Goal: Task Accomplishment & Management: Use online tool/utility

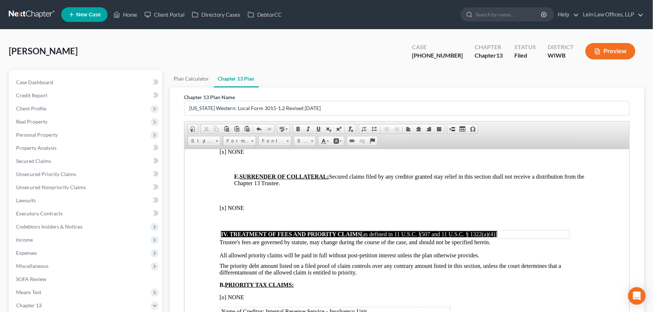
scroll to position [924, 0]
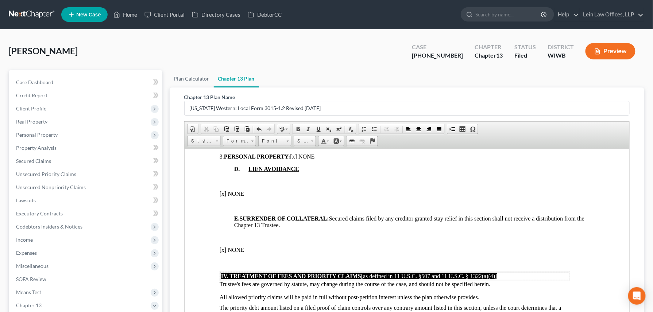
drag, startPoint x: 504, startPoint y: 188, endPoint x: 515, endPoint y: 188, distance: 11.3
click at [515, 147] on table "1. Creditor: Ally Bank Estimated amount of creditor’s total claim: Payment Addr…" at bounding box center [367, 124] width 296 height 45
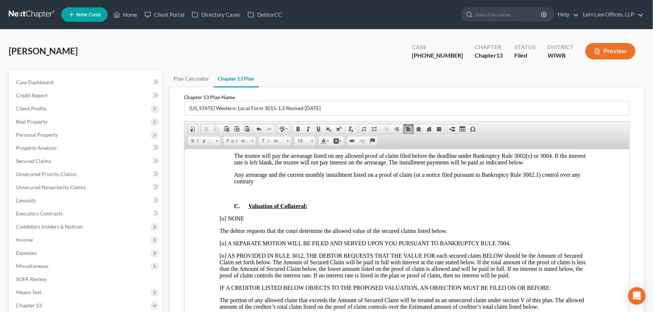
scroll to position [602, 0]
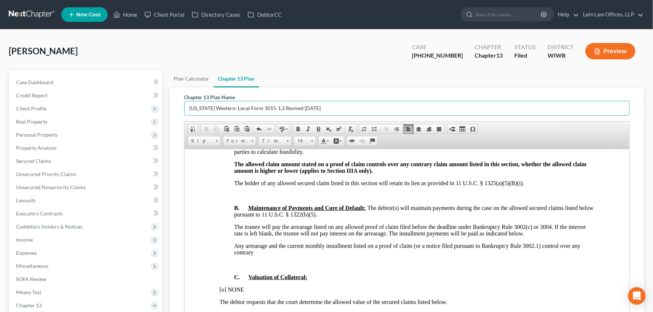
drag, startPoint x: 329, startPoint y: 106, endPoint x: 173, endPoint y: 97, distance: 156.4
click at [173, 97] on div "Chapter 13 Plan Name [US_STATE] Western: Local Form 3015-1.2 Revised [DATE] Ric…" at bounding box center [407, 224] width 475 height 273
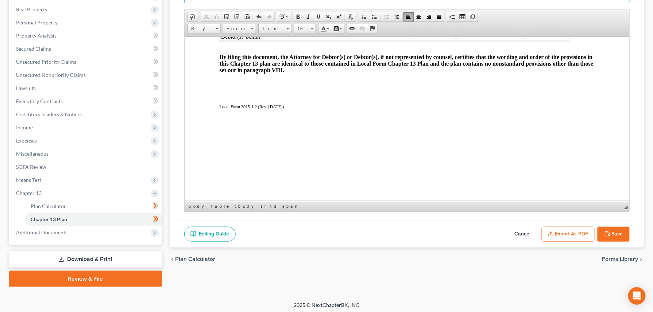
scroll to position [115, 0]
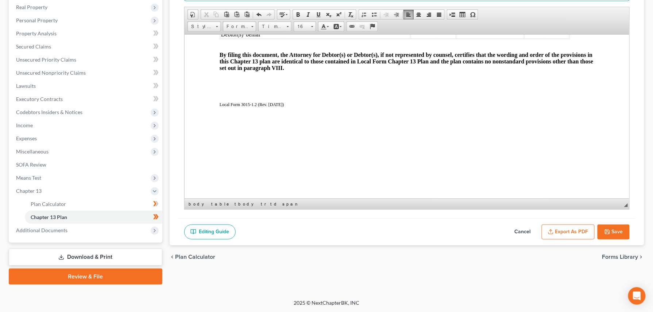
type input "Amended Plan"
click at [618, 233] on button "Save" at bounding box center [614, 232] width 32 height 15
select select "3"
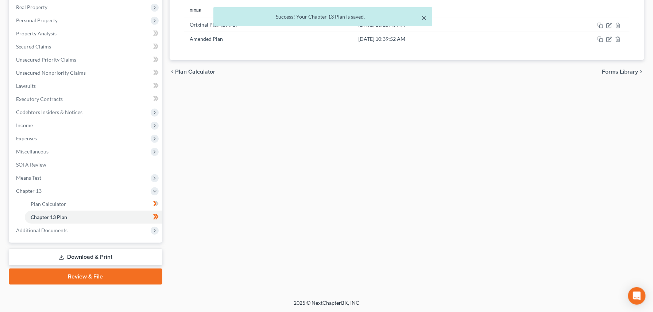
click at [422, 17] on button "×" at bounding box center [423, 17] width 5 height 9
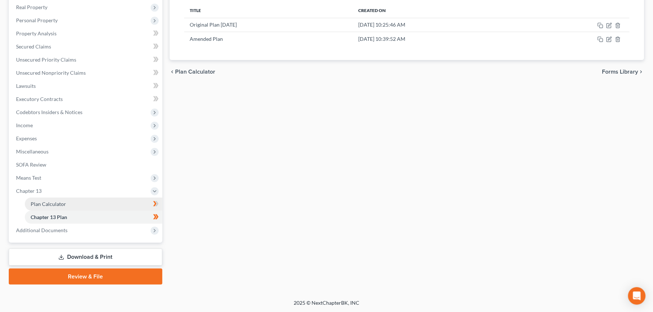
click at [51, 203] on span "Plan Calculator" at bounding box center [48, 204] width 35 height 6
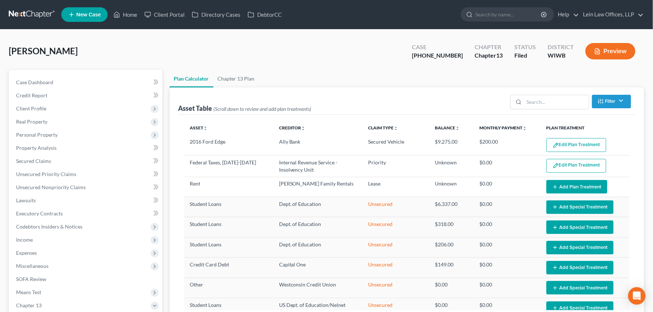
select select "49"
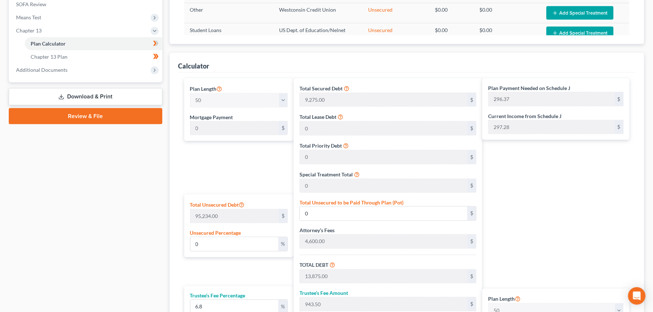
scroll to position [324, 0]
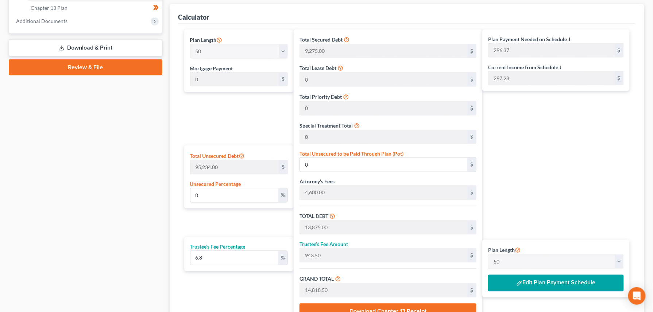
click at [536, 285] on button "Edit Plan Payment Schedule" at bounding box center [556, 283] width 136 height 17
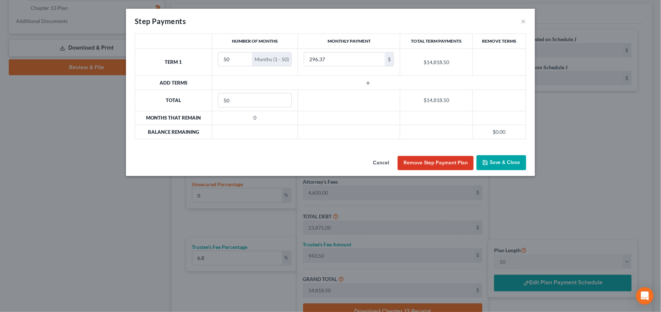
click at [489, 163] on button "Save & Close" at bounding box center [501, 162] width 50 height 15
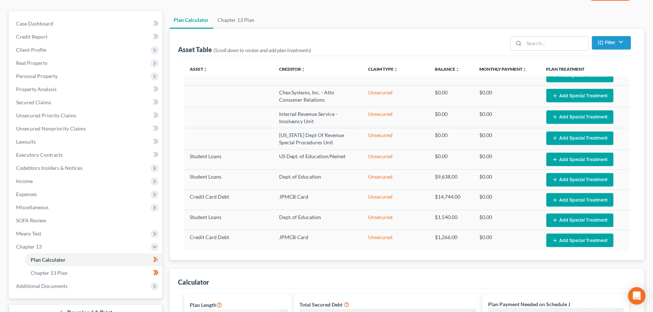
scroll to position [37, 0]
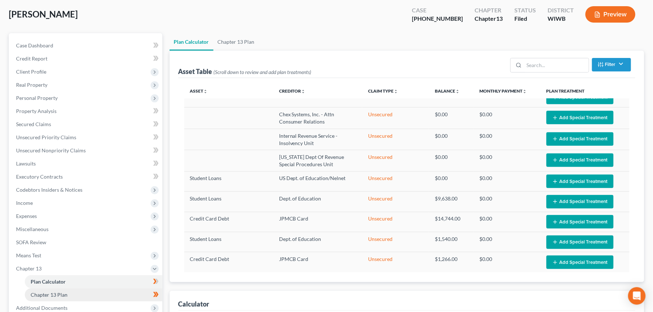
click at [51, 297] on link "Chapter 13 Plan" at bounding box center [94, 295] width 138 height 13
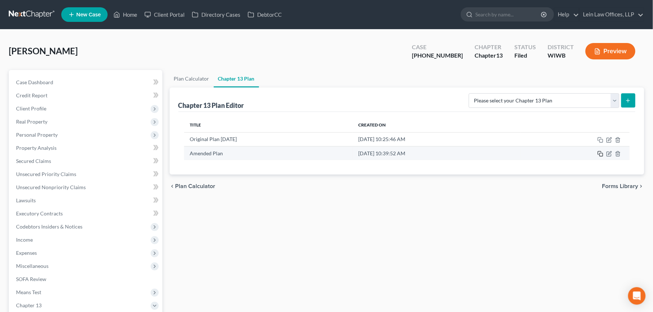
click at [600, 154] on rect "button" at bounding box center [601, 154] width 3 height 3
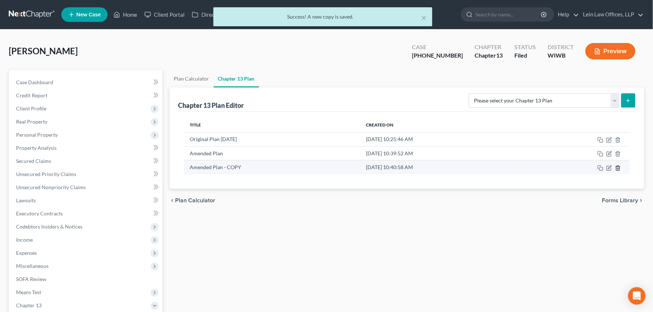
click at [618, 170] on icon "button" at bounding box center [618, 168] width 6 height 6
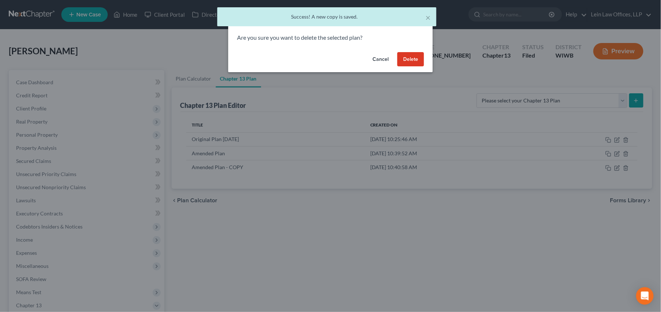
click at [420, 55] on button "Delete" at bounding box center [410, 59] width 27 height 15
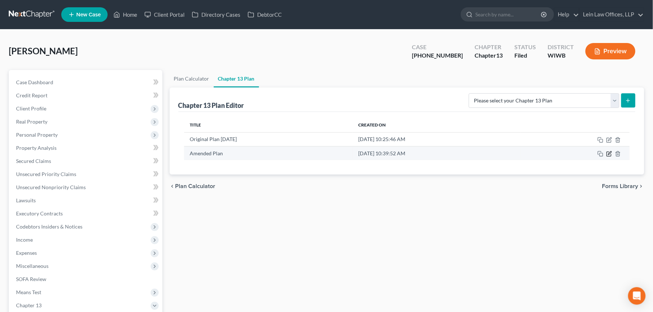
click at [610, 155] on icon "button" at bounding box center [610, 154] width 6 height 6
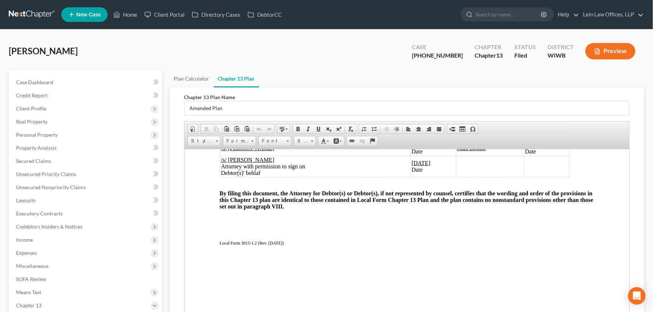
scroll to position [1557, 0]
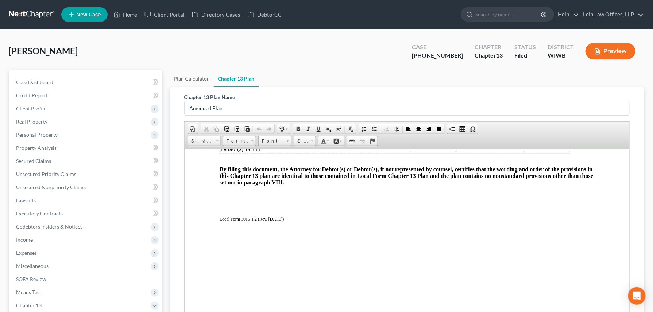
click at [221, 127] on u "/s/ [PERSON_NAME]" at bounding box center [247, 124] width 53 height 6
drag, startPoint x: 260, startPoint y: 240, endPoint x: 223, endPoint y: 239, distance: 36.9
click at [223, 139] on u "/s/ [PERSON_NAME]" at bounding box center [247, 135] width 53 height 6
drag, startPoint x: 448, startPoint y: 223, endPoint x: 476, endPoint y: 222, distance: 27.4
click at [476, 131] on td "[DATE] Date" at bounding box center [480, 124] width 30 height 15
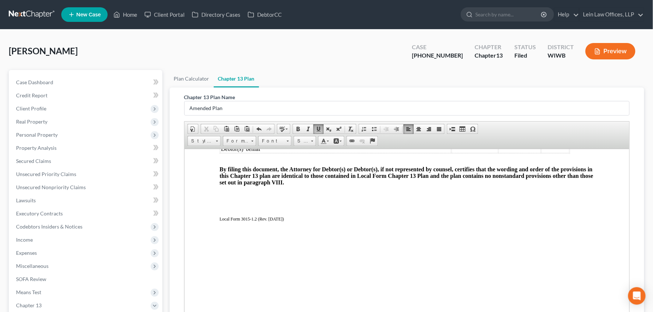
drag, startPoint x: 443, startPoint y: 244, endPoint x: 469, endPoint y: 245, distance: 25.2
click at [469, 142] on u "[DATE]" at bounding box center [461, 139] width 19 height 6
drag, startPoint x: 491, startPoint y: 228, endPoint x: 537, endPoint y: 227, distance: 46.3
click at [537, 131] on tr "__________________________________________________ Debtor ___________ Date Join…" at bounding box center [394, 124] width 349 height 15
click at [530, 127] on u at bounding box center [530, 124] width 3 height 6
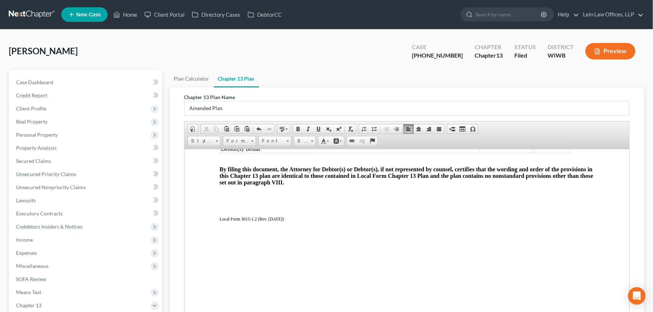
drag, startPoint x: 535, startPoint y: 226, endPoint x: 558, endPoint y: 230, distance: 23.8
click at [558, 131] on td "/14/2025 Date" at bounding box center [552, 124] width 35 height 15
drag, startPoint x: 254, startPoint y: 260, endPoint x: 261, endPoint y: 259, distance: 7.3
click at [261, 153] on td "__________________________________________________ Attorney with permission to …" at bounding box center [363, 142] width 286 height 21
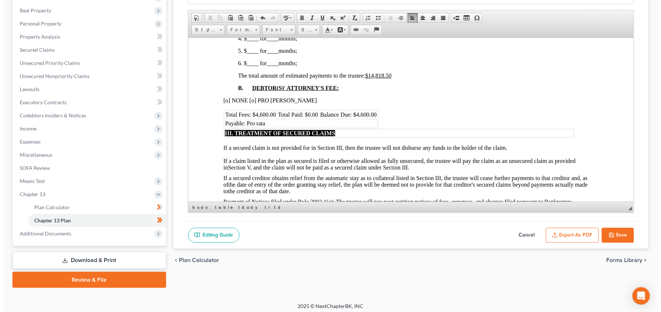
scroll to position [115, 0]
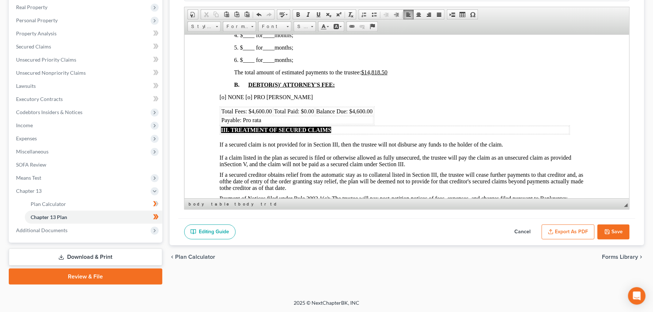
click at [568, 233] on button "Export as PDF" at bounding box center [568, 232] width 53 height 15
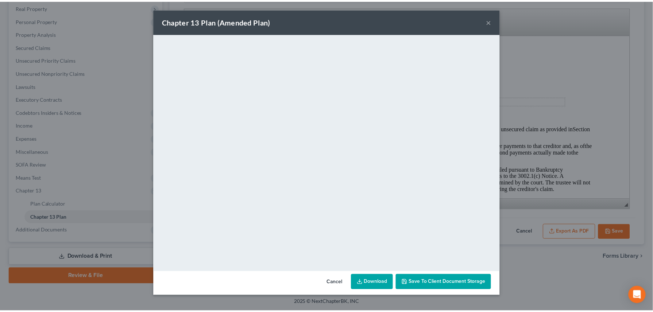
scroll to position [389, 0]
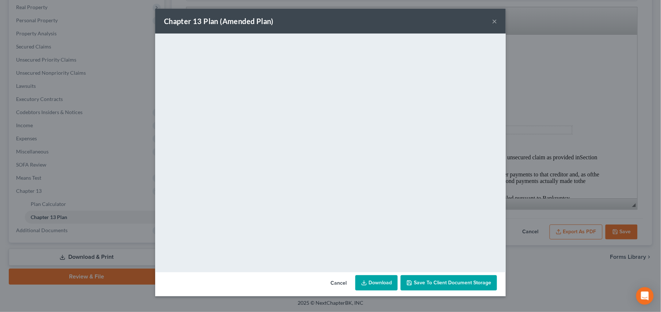
click at [436, 282] on span "Save to Client Document Storage" at bounding box center [451, 283] width 77 height 6
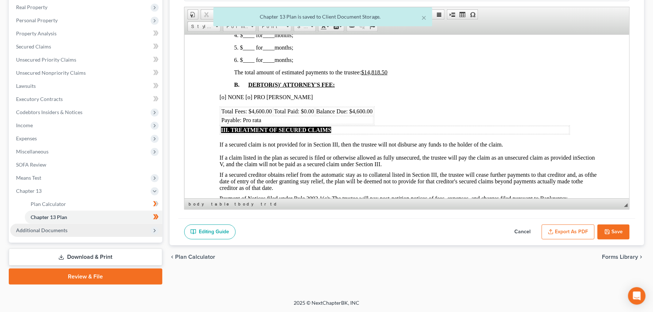
click at [60, 227] on span "Additional Documents" at bounding box center [41, 230] width 51 height 6
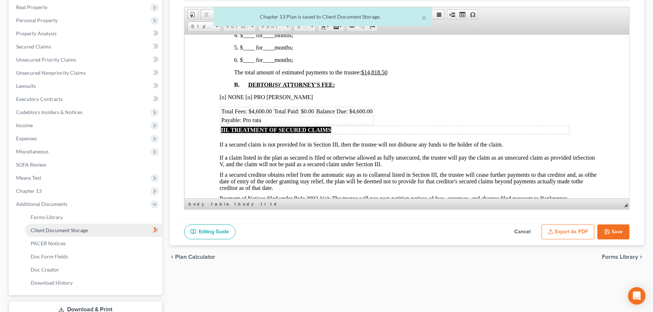
click at [84, 232] on span "Client Document Storage" at bounding box center [59, 230] width 57 height 6
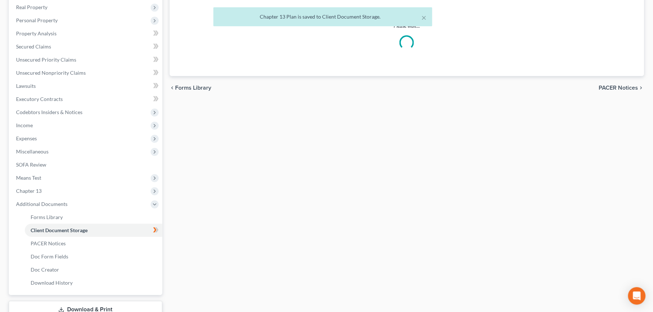
select select "1"
select select "0"
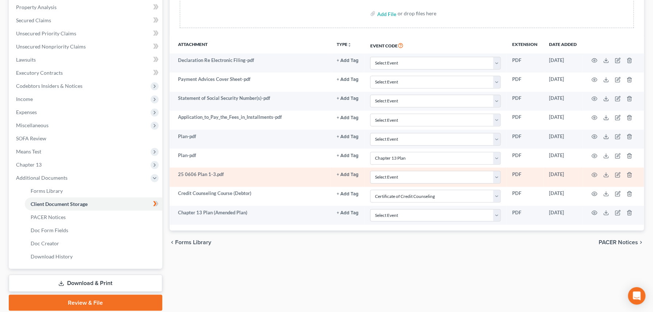
scroll to position [146, 0]
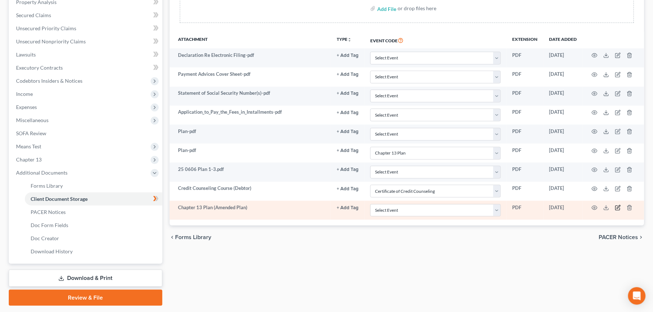
click at [616, 211] on icon "button" at bounding box center [618, 208] width 6 height 6
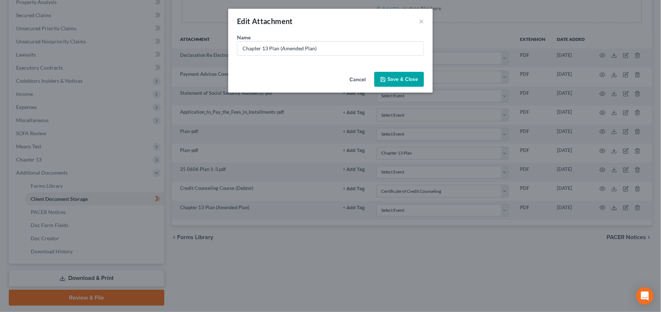
click at [358, 78] on button "Cancel" at bounding box center [357, 80] width 28 height 15
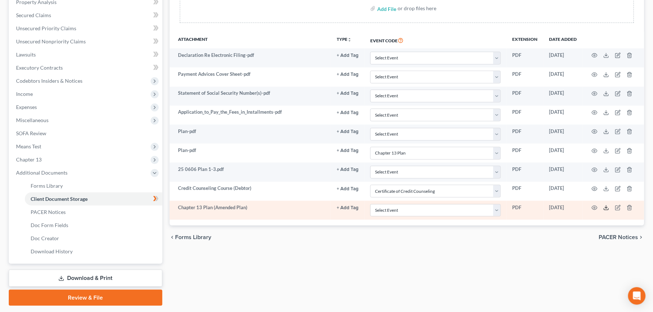
click at [607, 211] on icon at bounding box center [607, 208] width 6 height 6
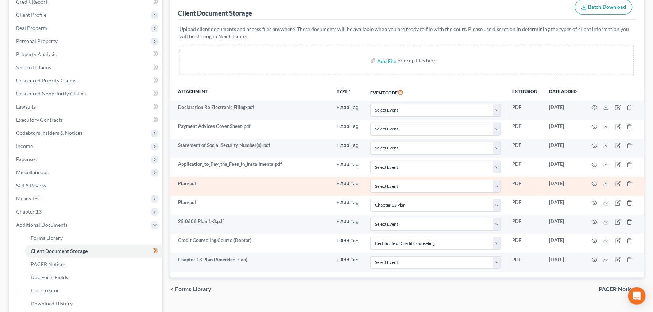
scroll to position [0, 0]
